Goal: Find specific page/section: Find specific page/section

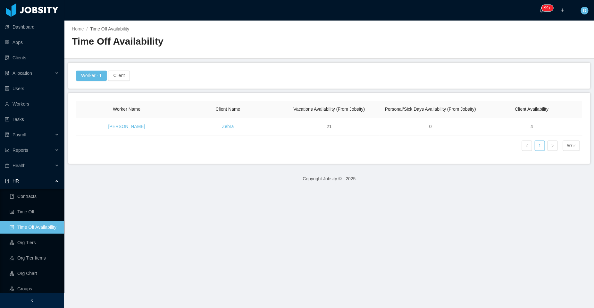
scroll to position [0, 0]
click at [44, 73] on div "Allocation" at bounding box center [32, 72] width 64 height 13
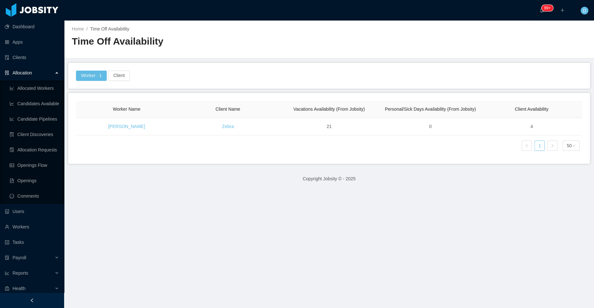
click at [55, 71] on div "Allocation" at bounding box center [32, 72] width 64 height 13
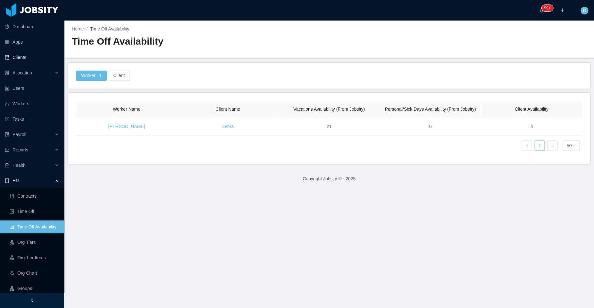
click at [42, 57] on link "Clients" at bounding box center [32, 57] width 54 height 13
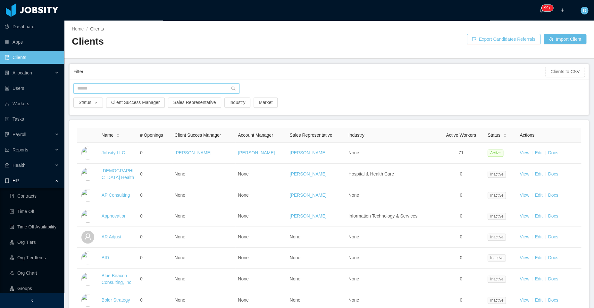
click at [190, 86] on input "text" at bounding box center [156, 88] width 166 height 10
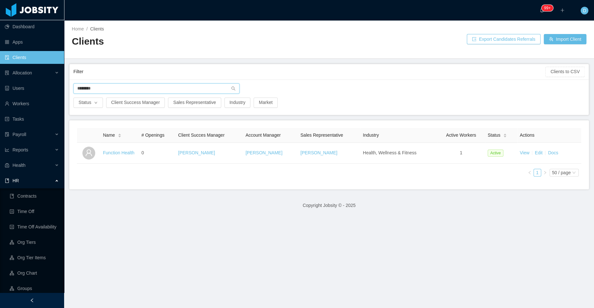
type input "********"
